Goal: Use online tool/utility: Utilize a website feature to perform a specific function

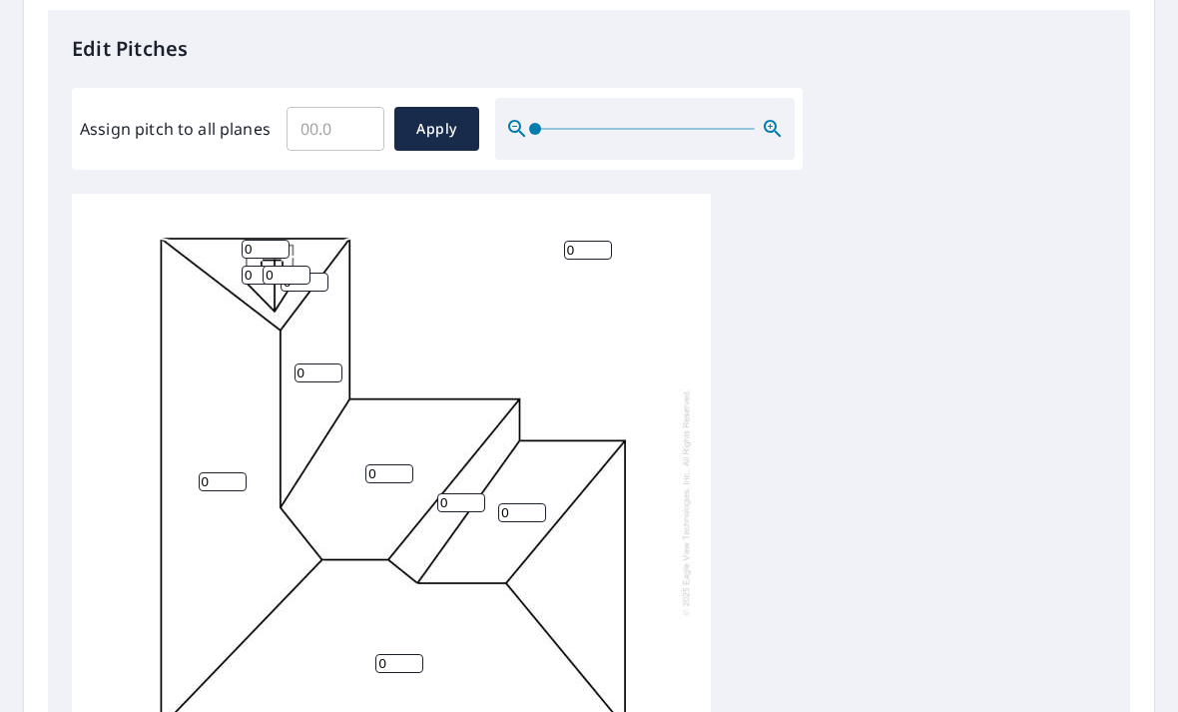
scroll to position [524, 0]
click at [320, 365] on input "0" at bounding box center [318, 374] width 48 height 19
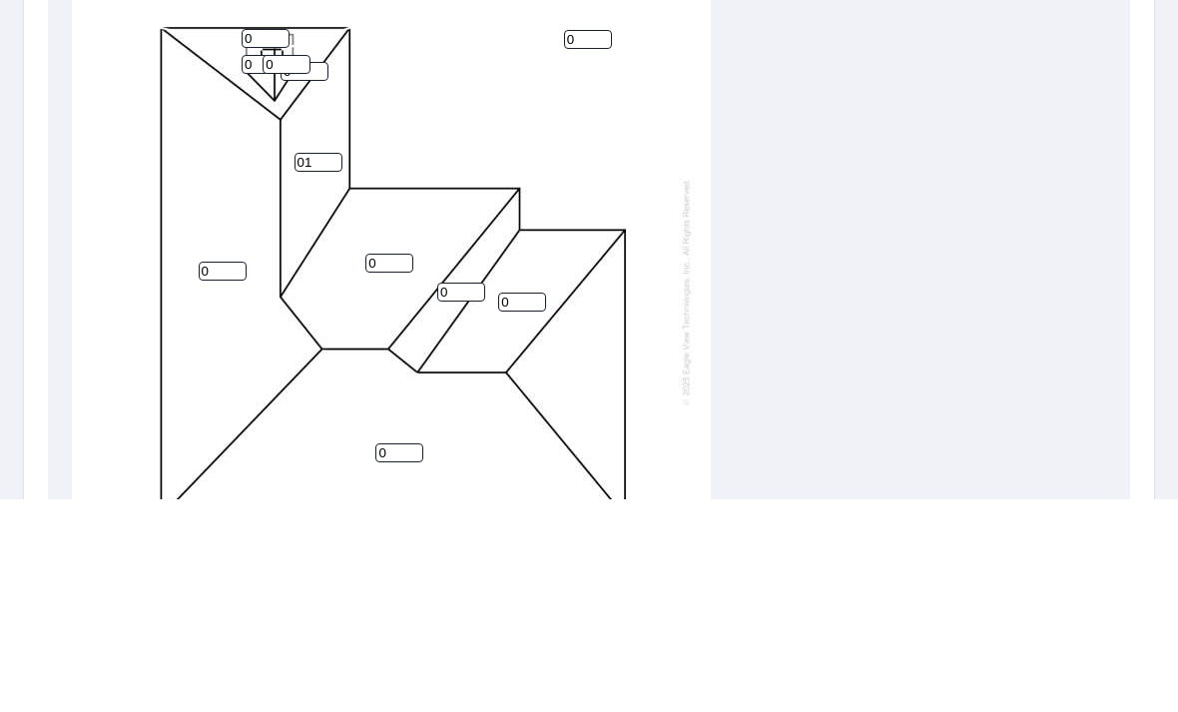
type input "0"
type input "10"
click at [393, 466] on input "0" at bounding box center [389, 475] width 48 height 19
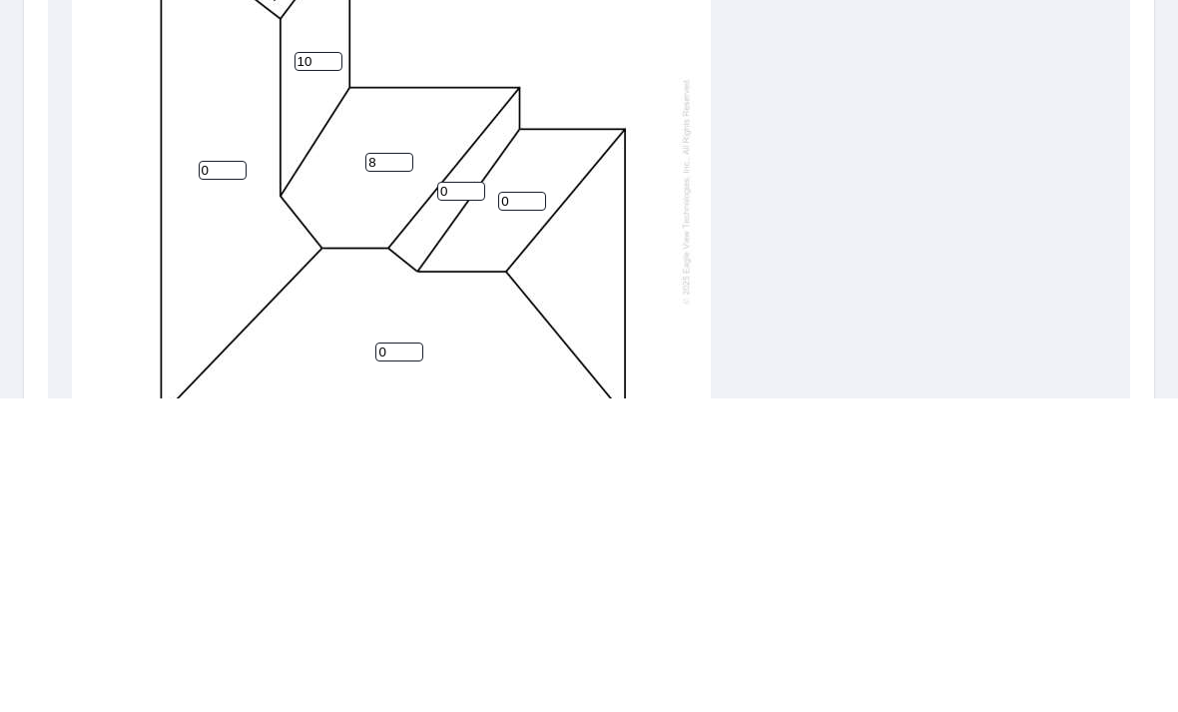
type input "8"
click at [461, 495] on input "0" at bounding box center [461, 504] width 48 height 19
type input "8"
click at [537, 505] on input "0" at bounding box center [522, 514] width 48 height 19
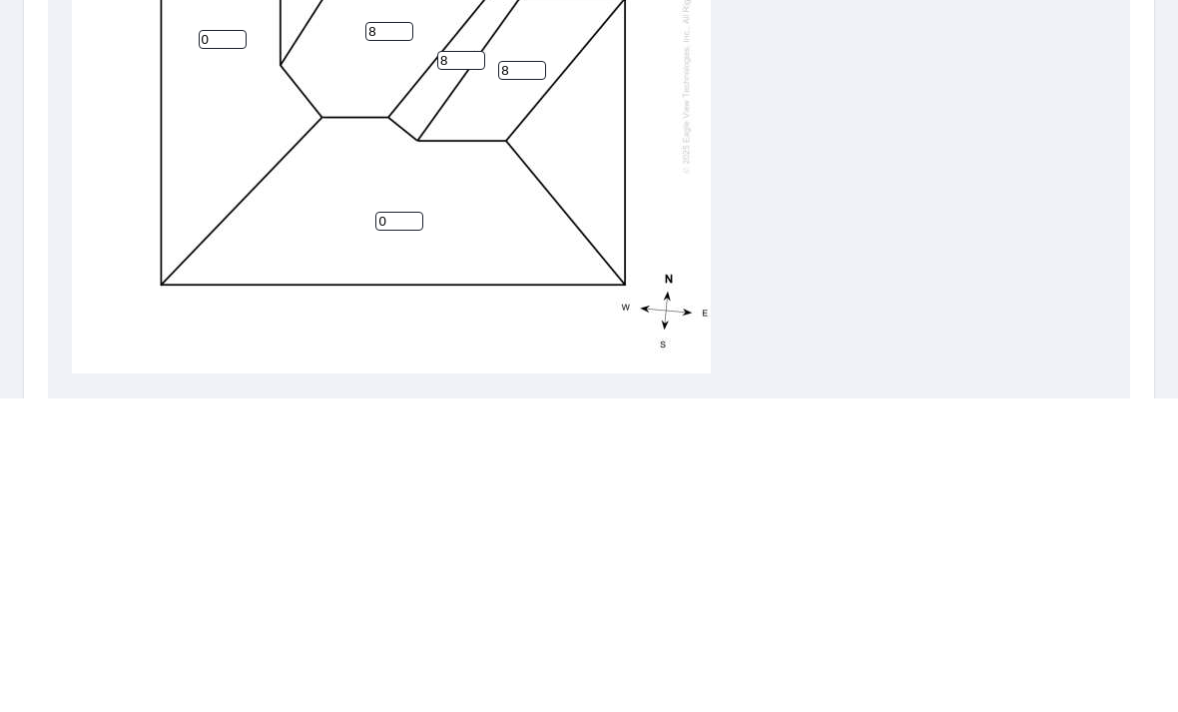
scroll to position [653, 0]
type input "8"
click at [405, 527] on input "0" at bounding box center [399, 536] width 48 height 19
type input "0"
type input "6"
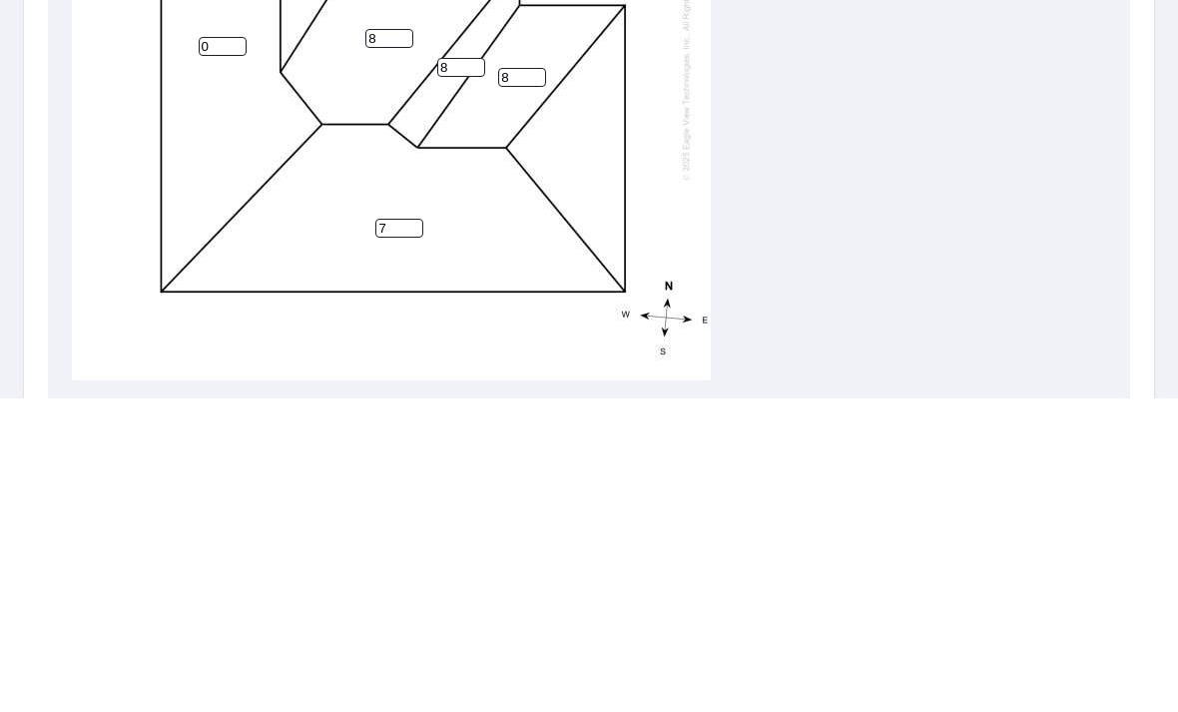
scroll to position [0, 0]
type input "7"
click at [224, 350] on input "0" at bounding box center [223, 359] width 48 height 19
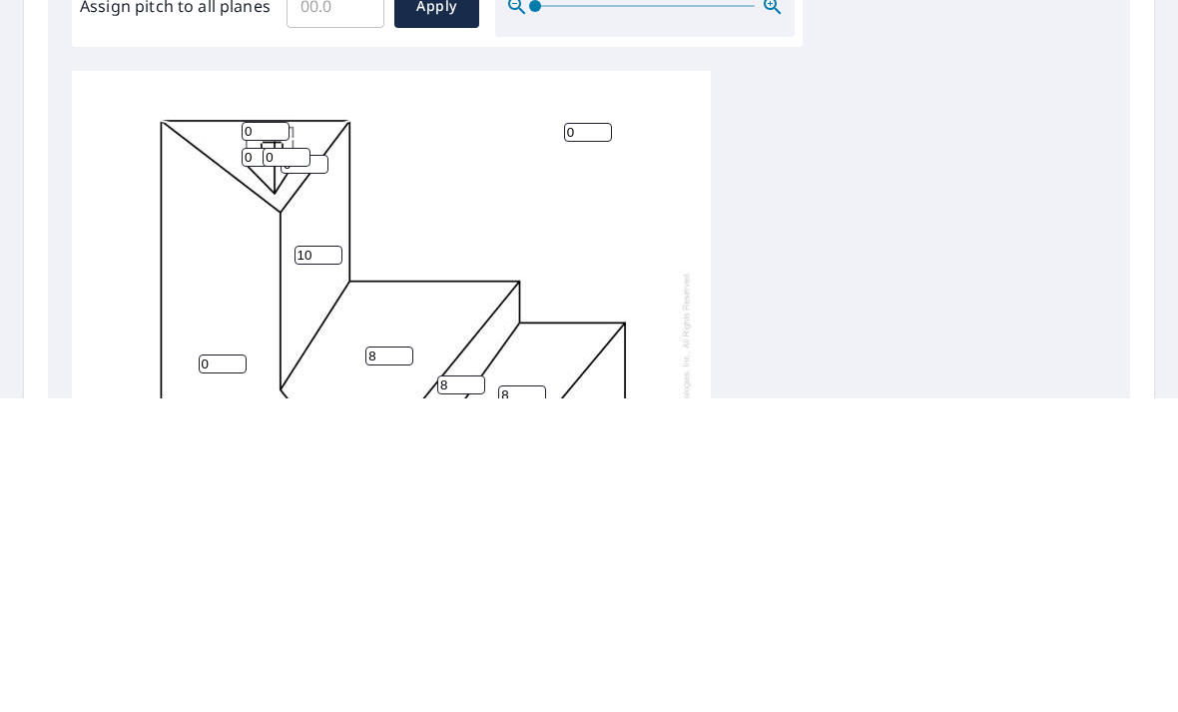
scroll to position [327, 0]
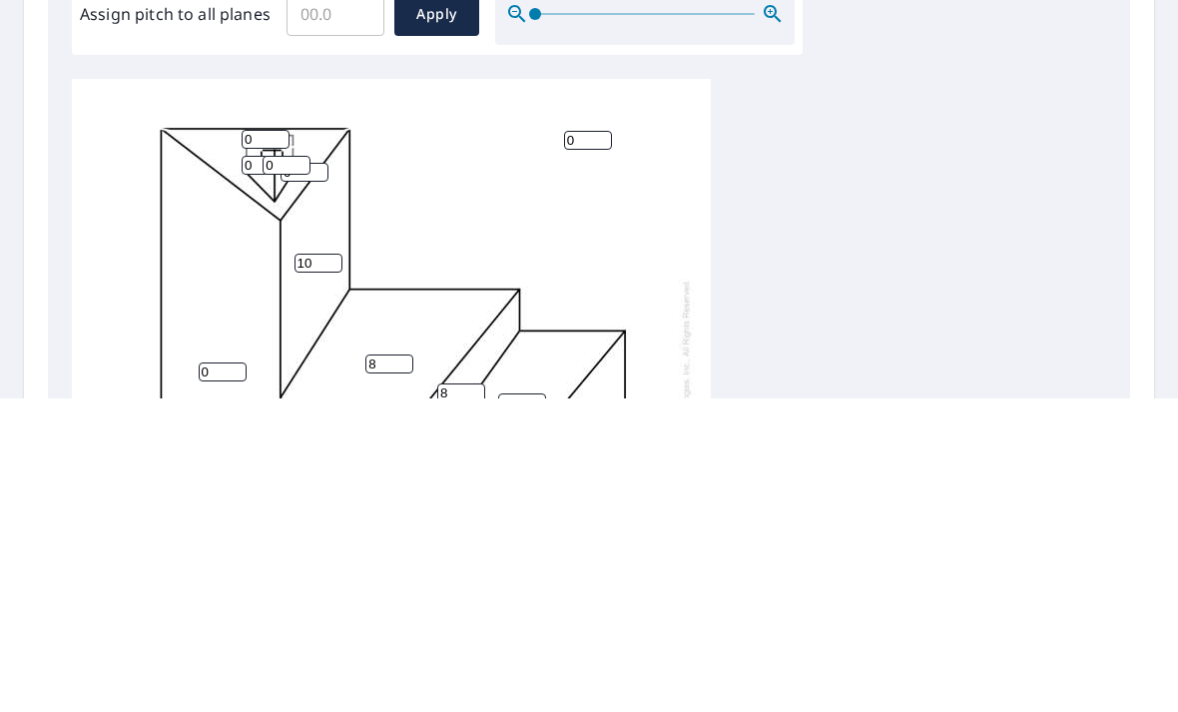
click at [281, 443] on input "0" at bounding box center [266, 452] width 48 height 19
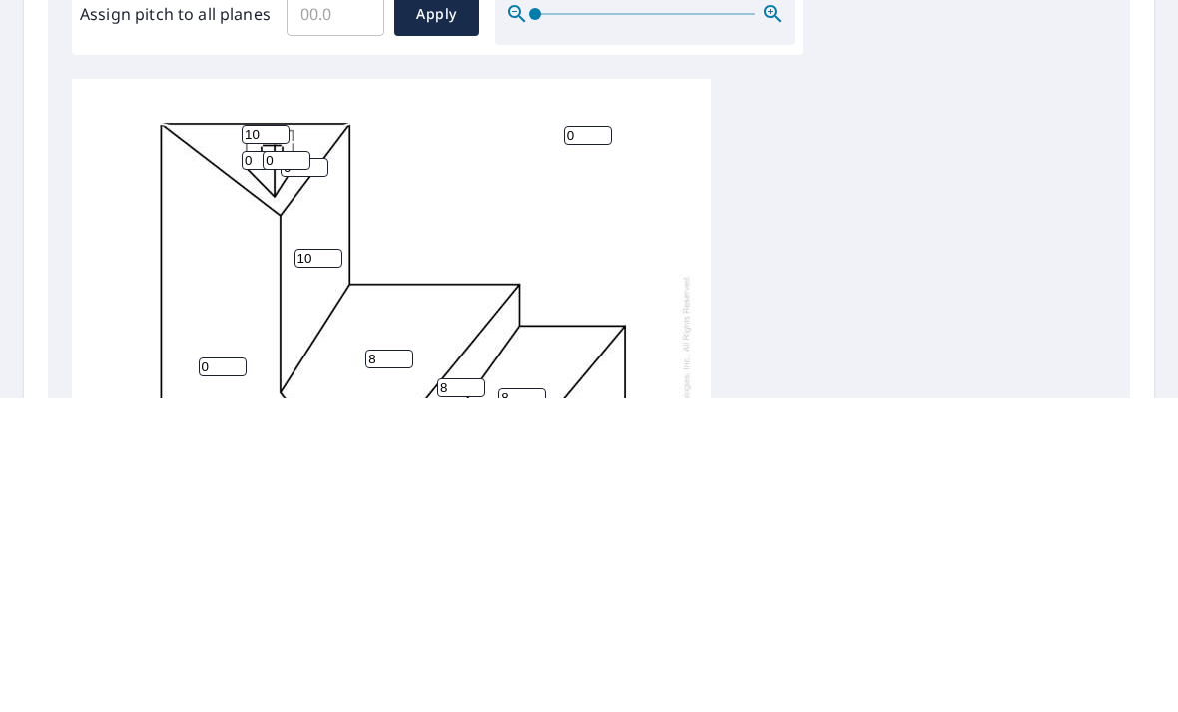
scroll to position [5, 0]
type input "10"
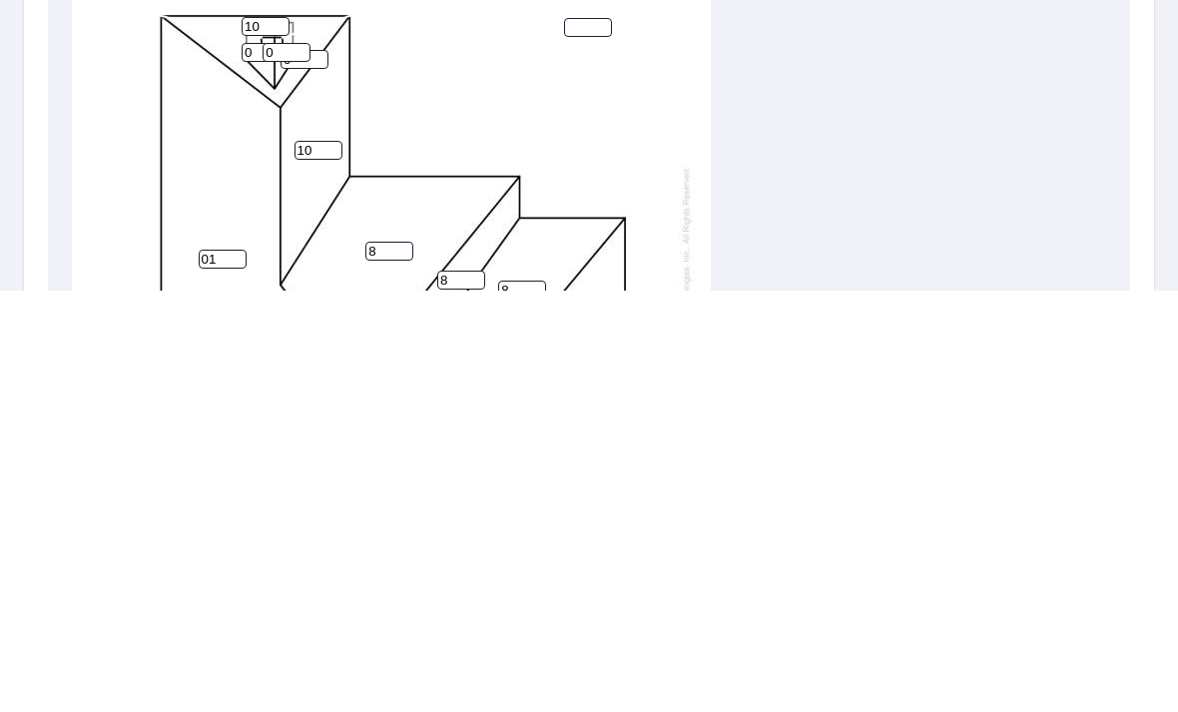
type input "0"
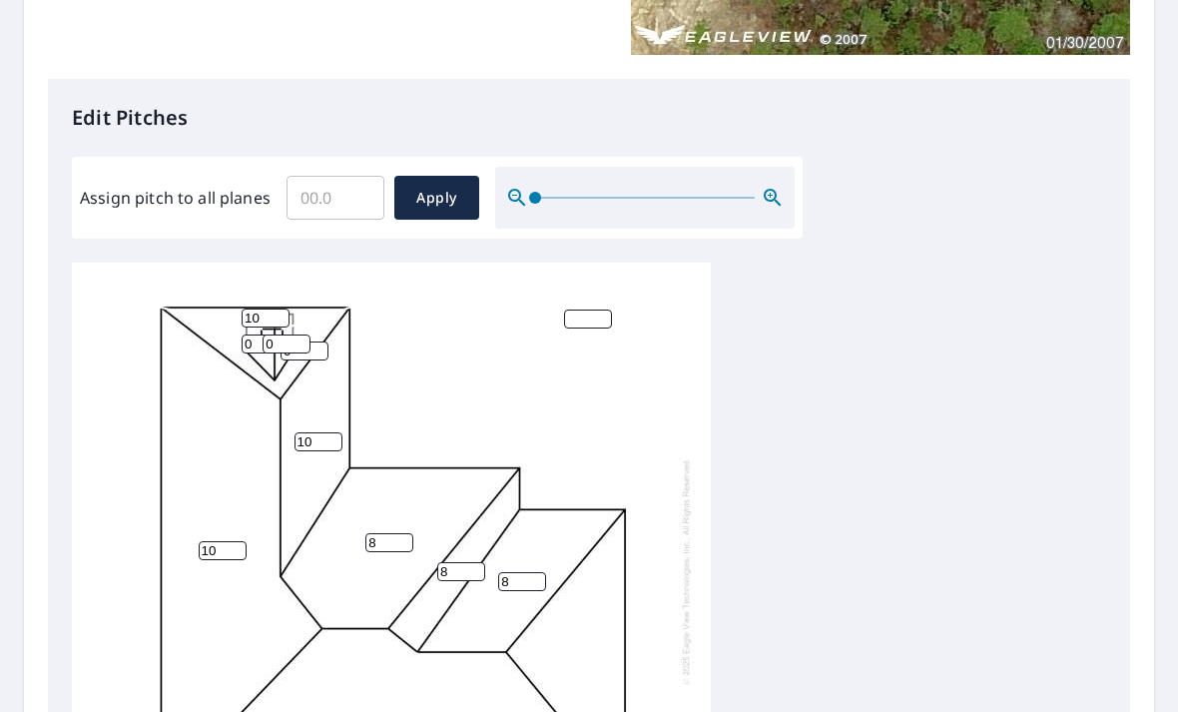
scroll to position [461, 0]
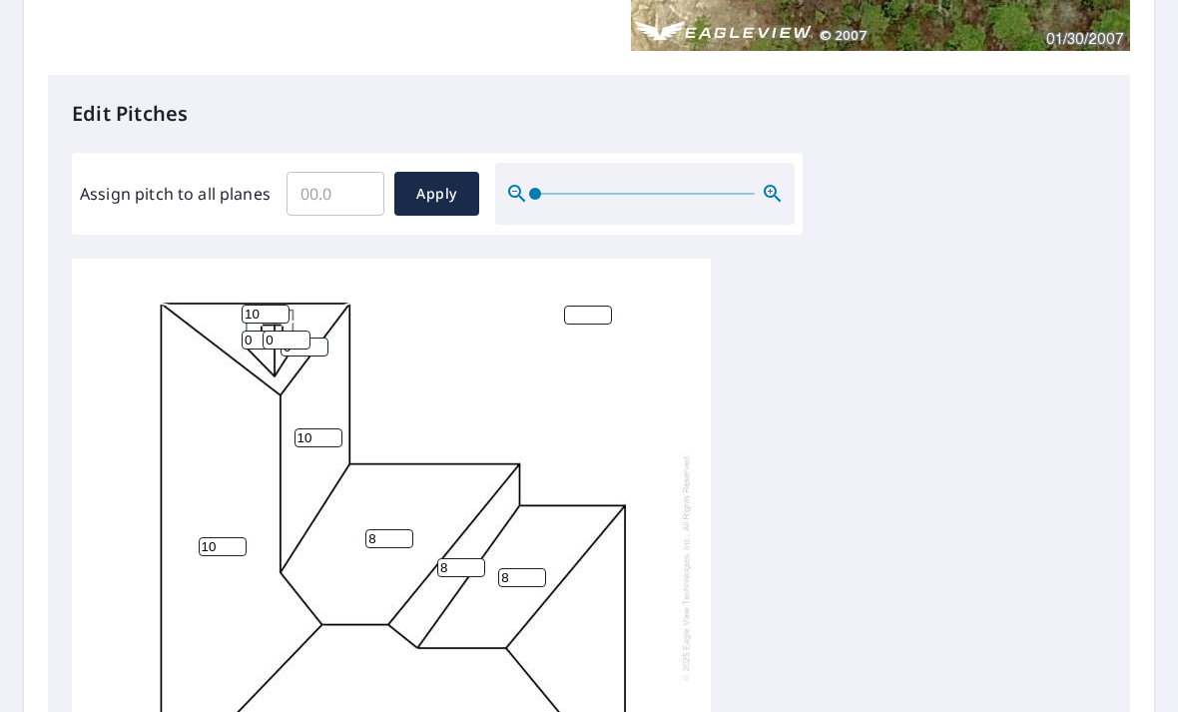
type input "10"
click at [441, 182] on span "Apply" at bounding box center [436, 194] width 53 height 25
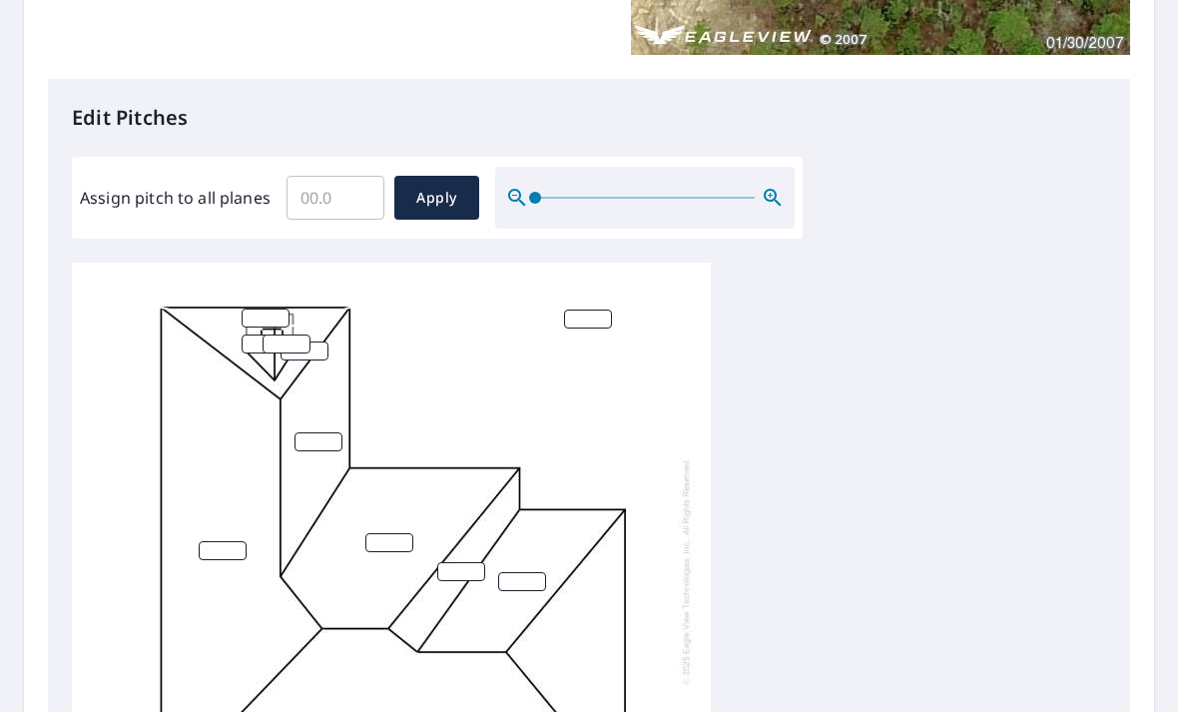
scroll to position [5, 0]
click at [429, 186] on span "Apply" at bounding box center [436, 198] width 53 height 25
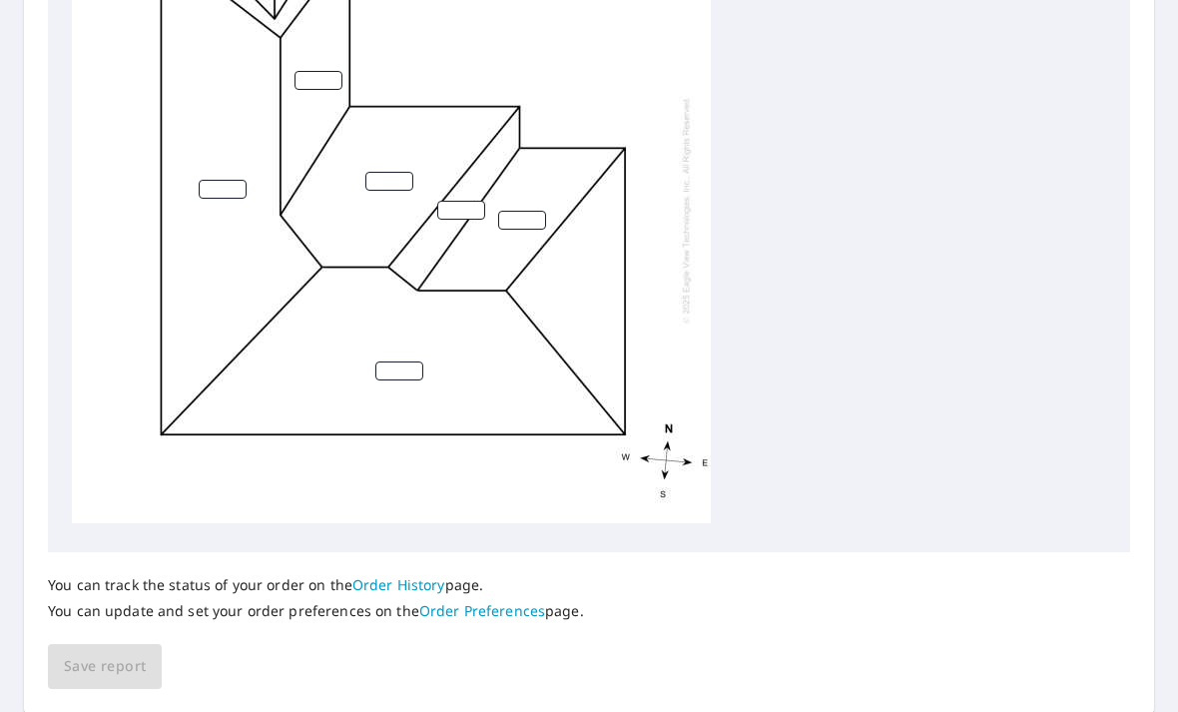
scroll to position [810, 0]
